Goal: Task Accomplishment & Management: Use online tool/utility

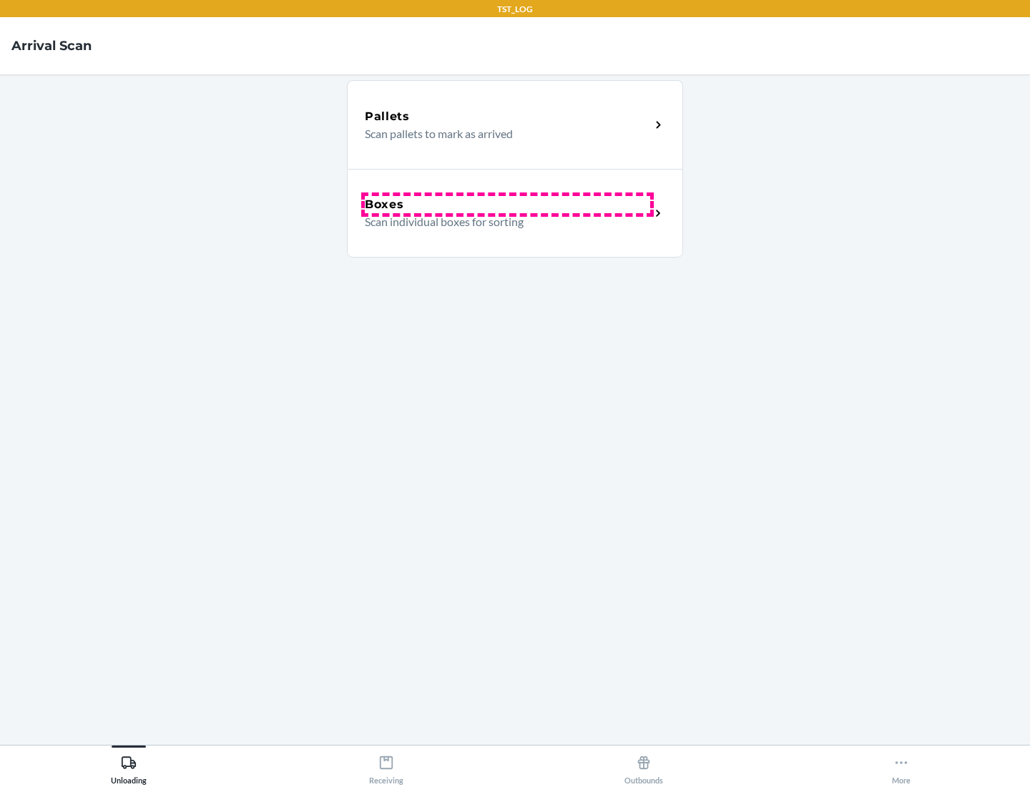
click at [507, 205] on div "Boxes" at bounding box center [507, 204] width 285 height 17
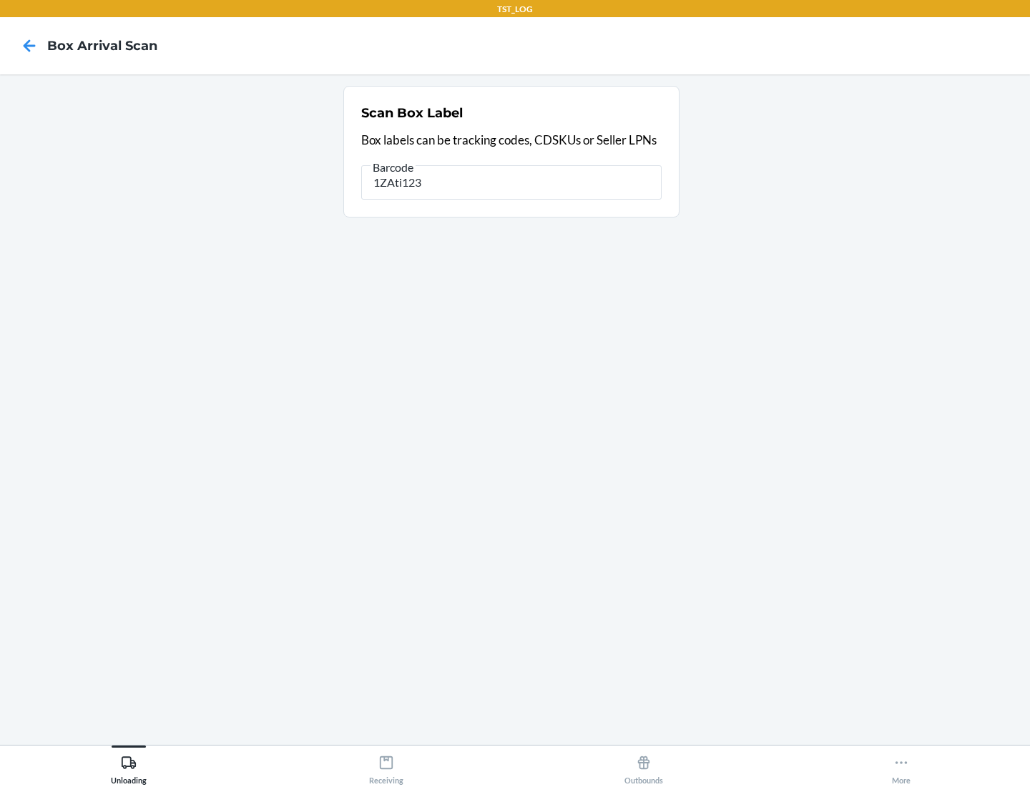
type input "1ZAti123"
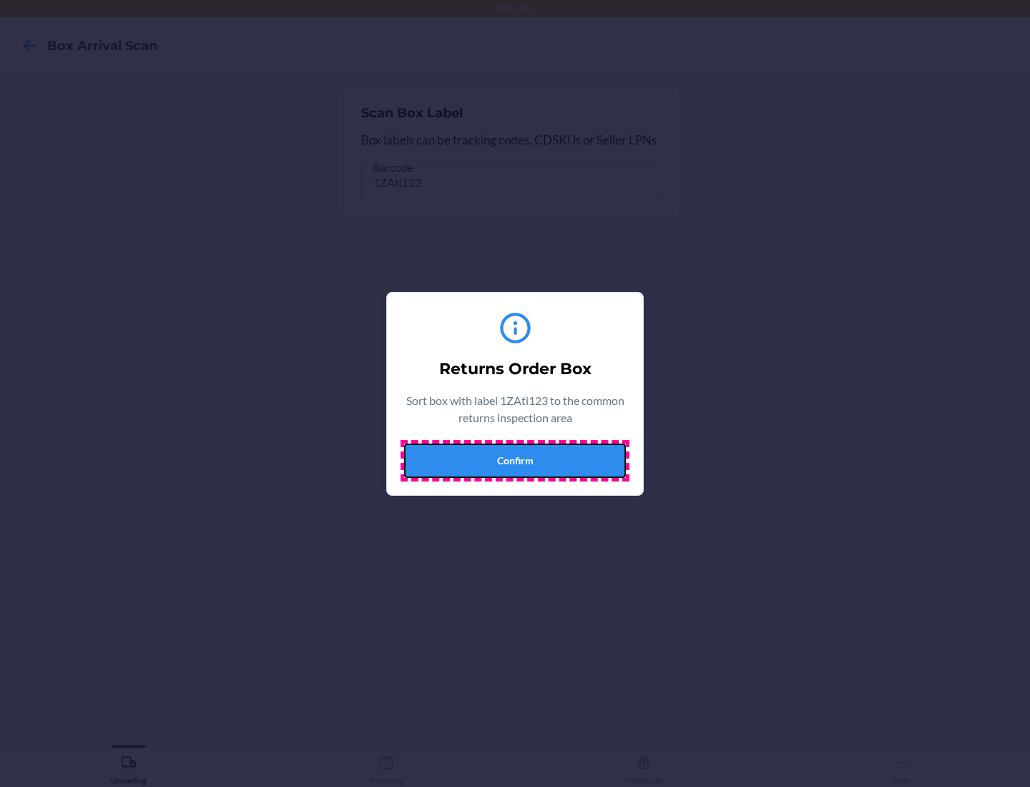
click at [515, 460] on button "Confirm" at bounding box center [515, 461] width 222 height 34
